Goal: Navigation & Orientation: Find specific page/section

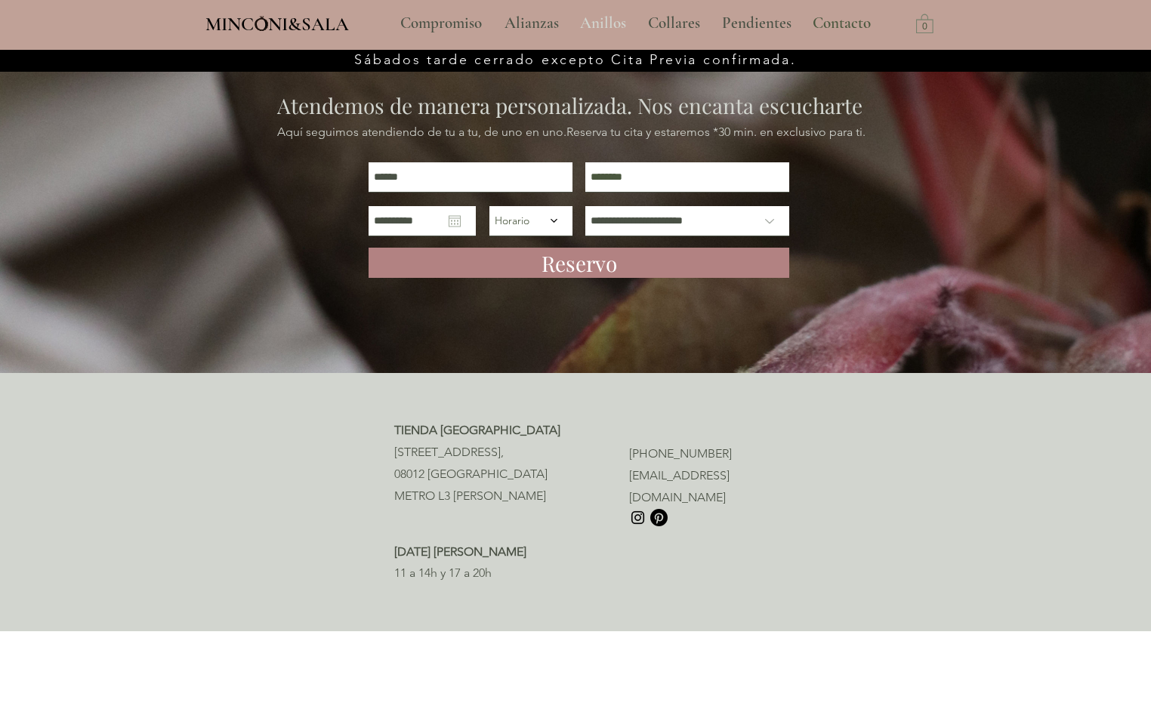
click at [606, 23] on p "Anillos" at bounding box center [602, 24] width 61 height 38
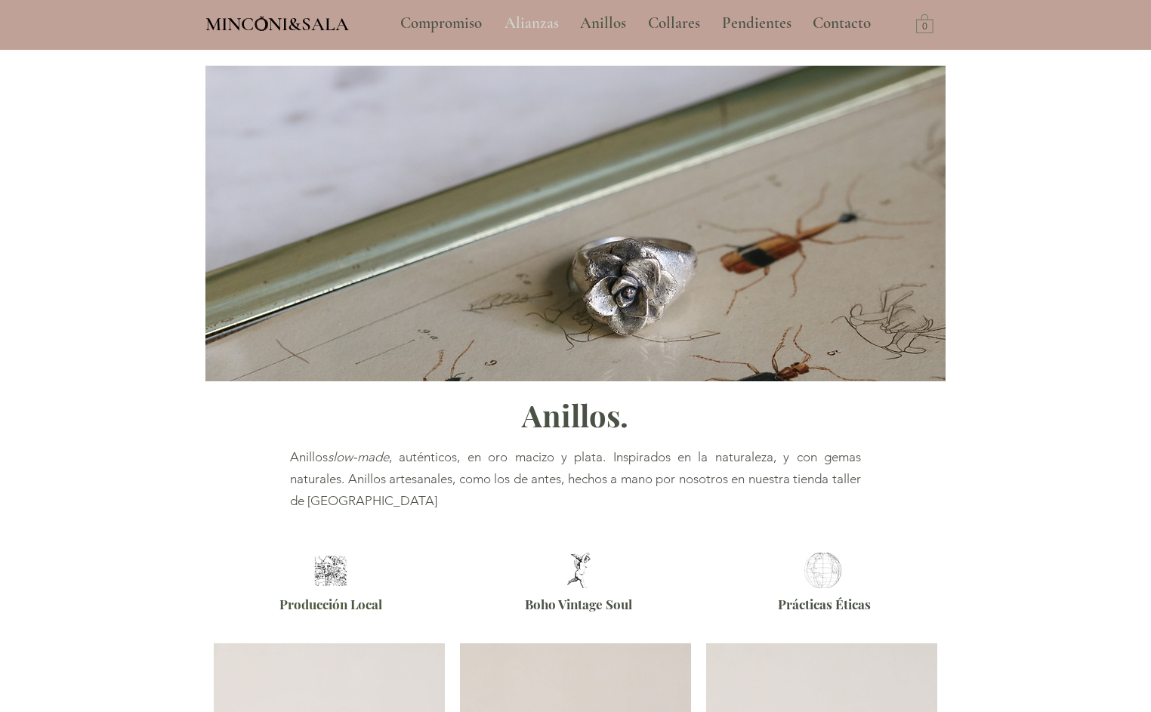
click at [541, 27] on p "Alianzas" at bounding box center [531, 24] width 69 height 38
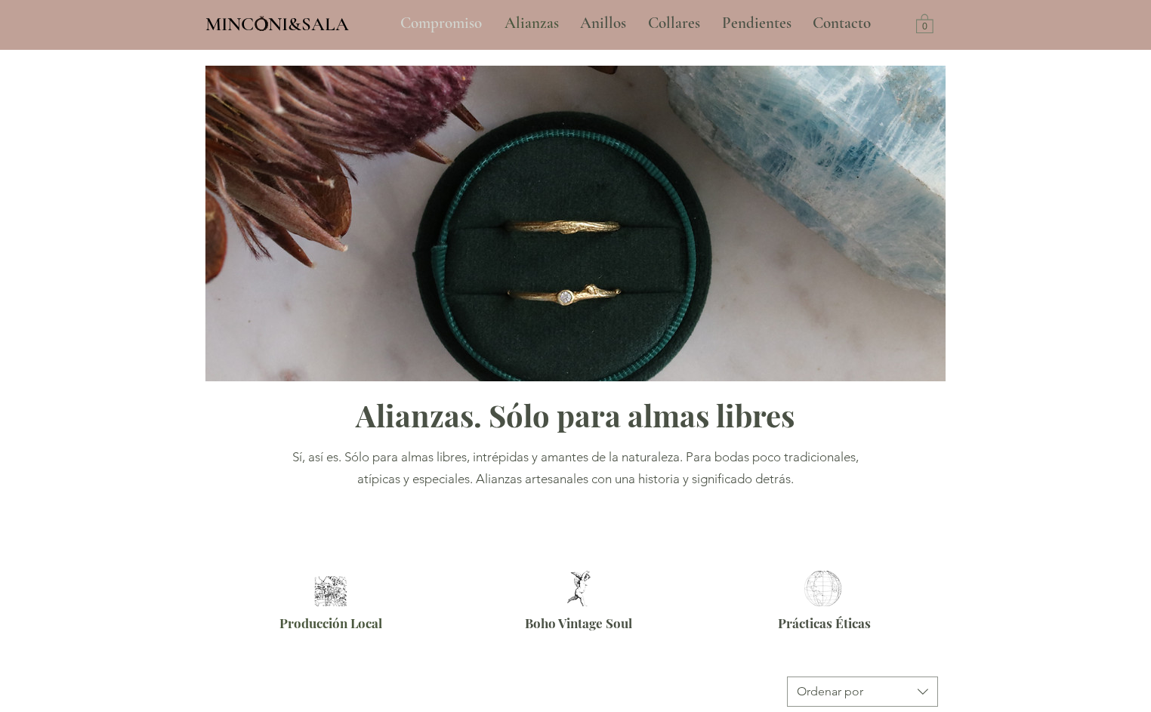
click at [449, 26] on p "Compromiso" at bounding box center [441, 24] width 97 height 38
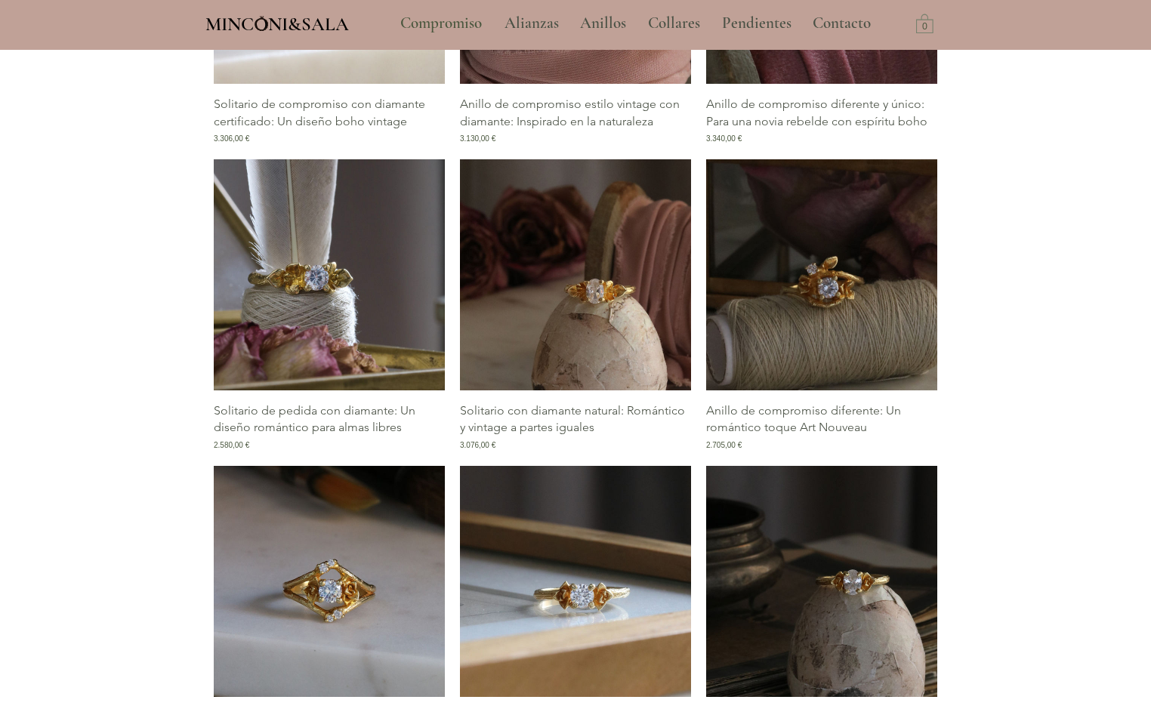
scroll to position [2077, 0]
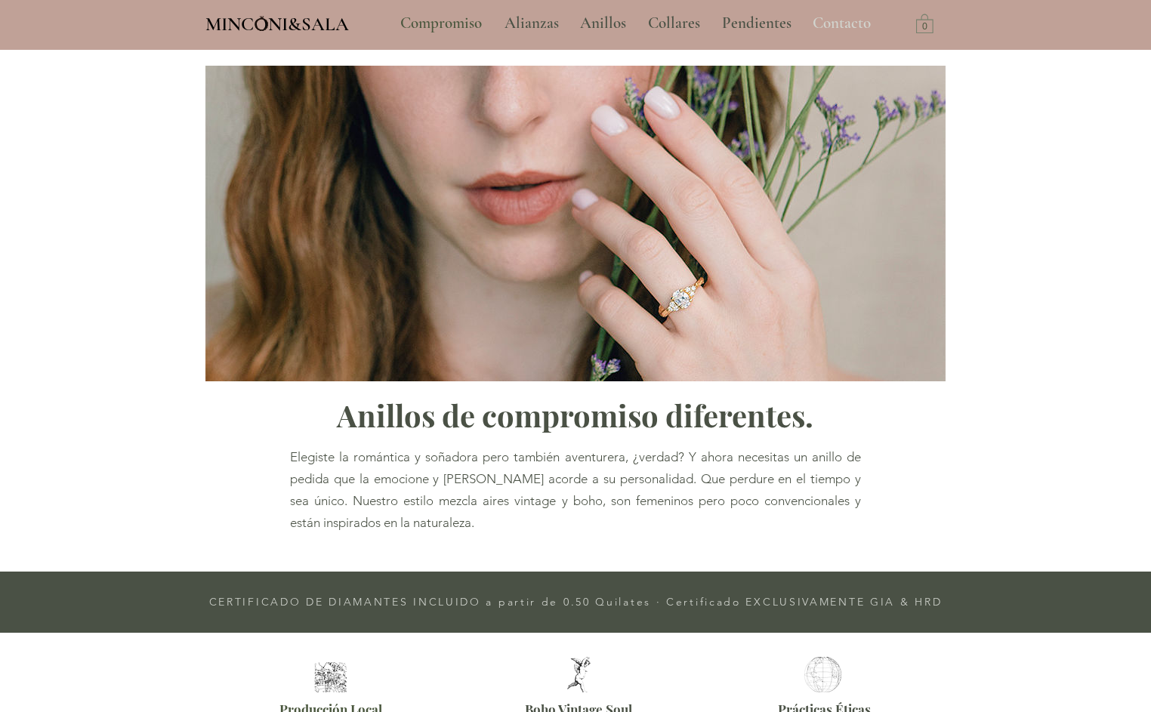
click at [835, 24] on p "Contacto" at bounding box center [841, 24] width 73 height 38
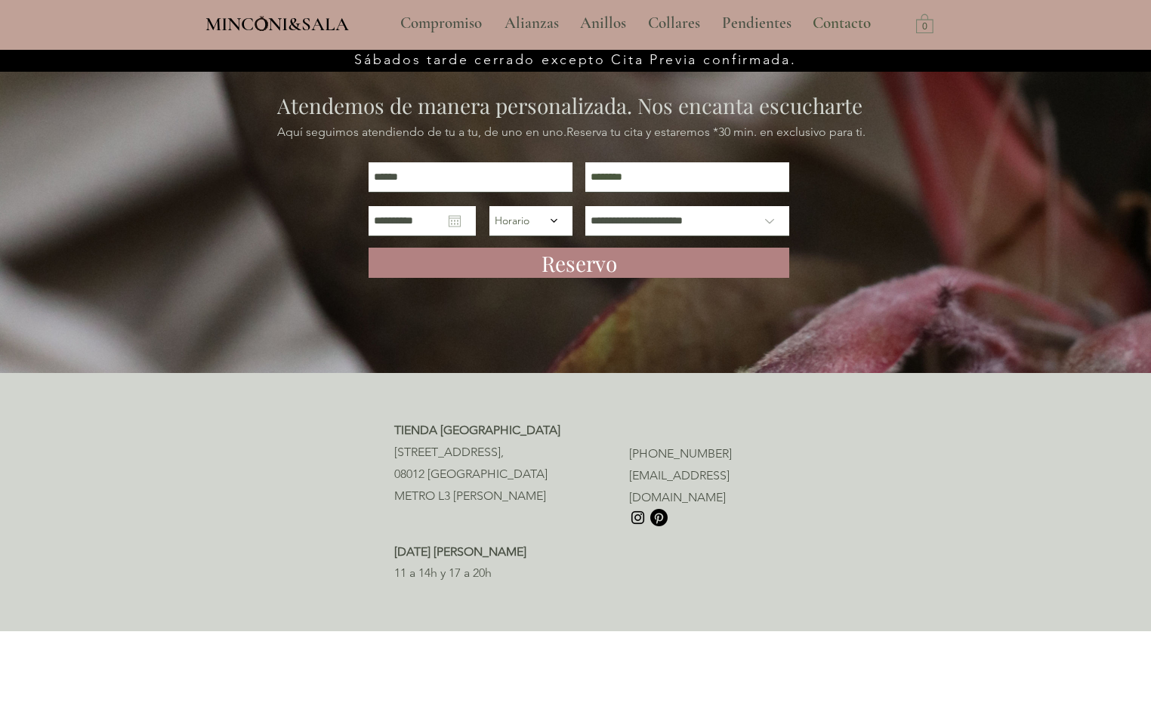
click at [634, 509] on img "Instagram" at bounding box center [637, 517] width 17 height 17
